Goal: Transaction & Acquisition: Subscribe to service/newsletter

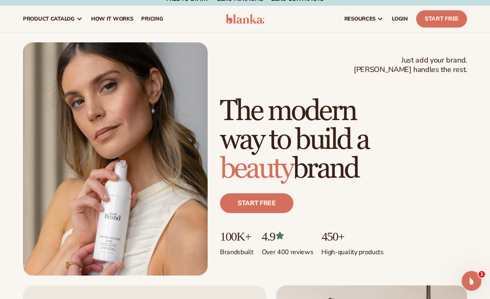
scroll to position [8, 0]
click at [106, 21] on span "How It Works" at bounding box center [112, 18] width 42 height 7
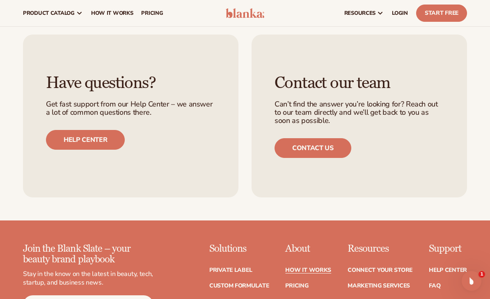
scroll to position [1608, 0]
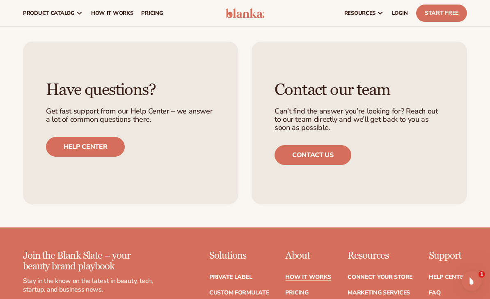
click at [336, 145] on link "Contact us" at bounding box center [313, 155] width 77 height 20
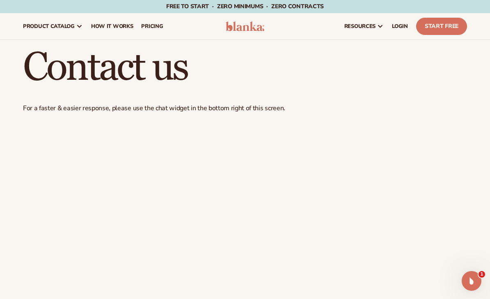
click at [456, 30] on link "Start Free" at bounding box center [441, 26] width 51 height 17
